Goal: Communication & Community: Answer question/provide support

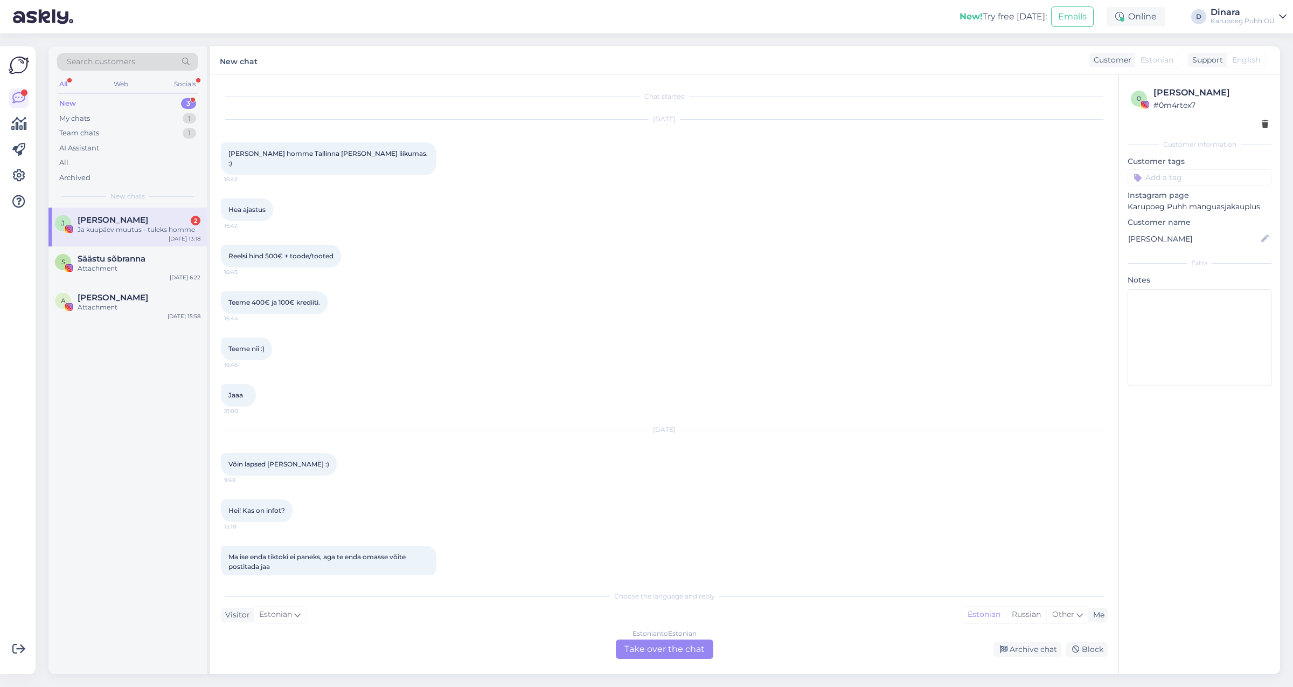
scroll to position [52, 0]
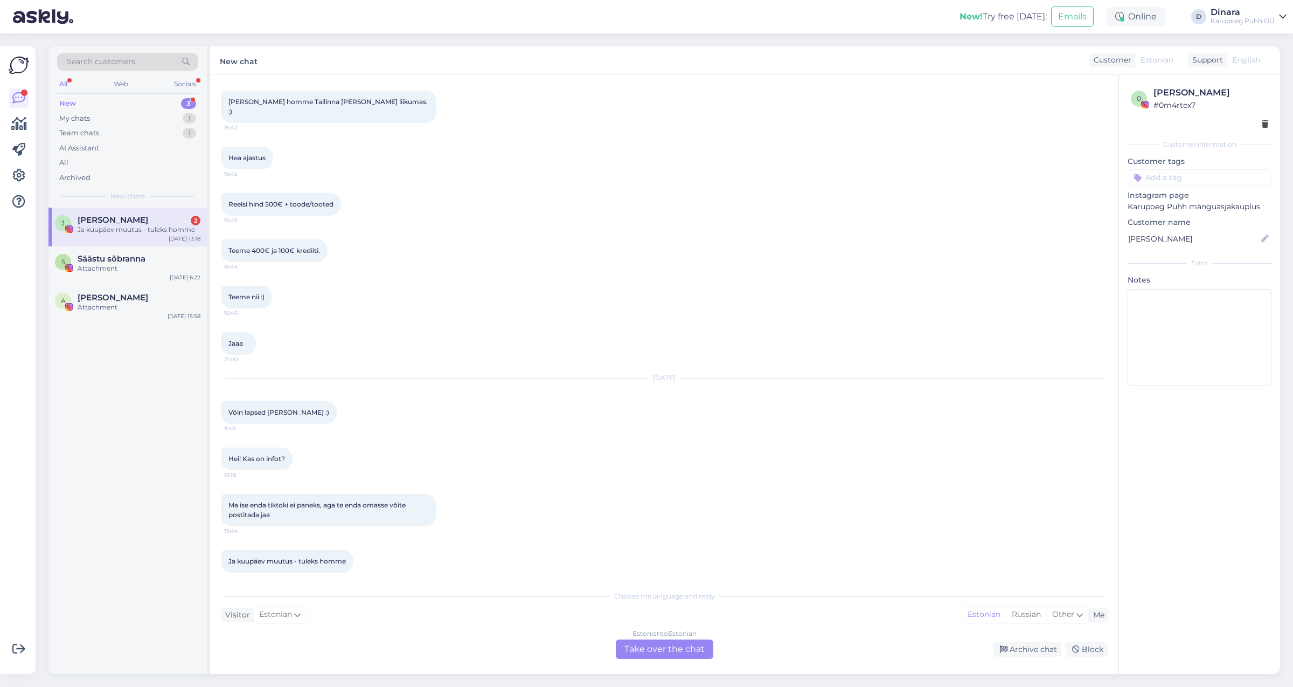
click at [162, 233] on div "Ja kuupäev muutus - tuleks homme" at bounding box center [139, 230] width 123 height 10
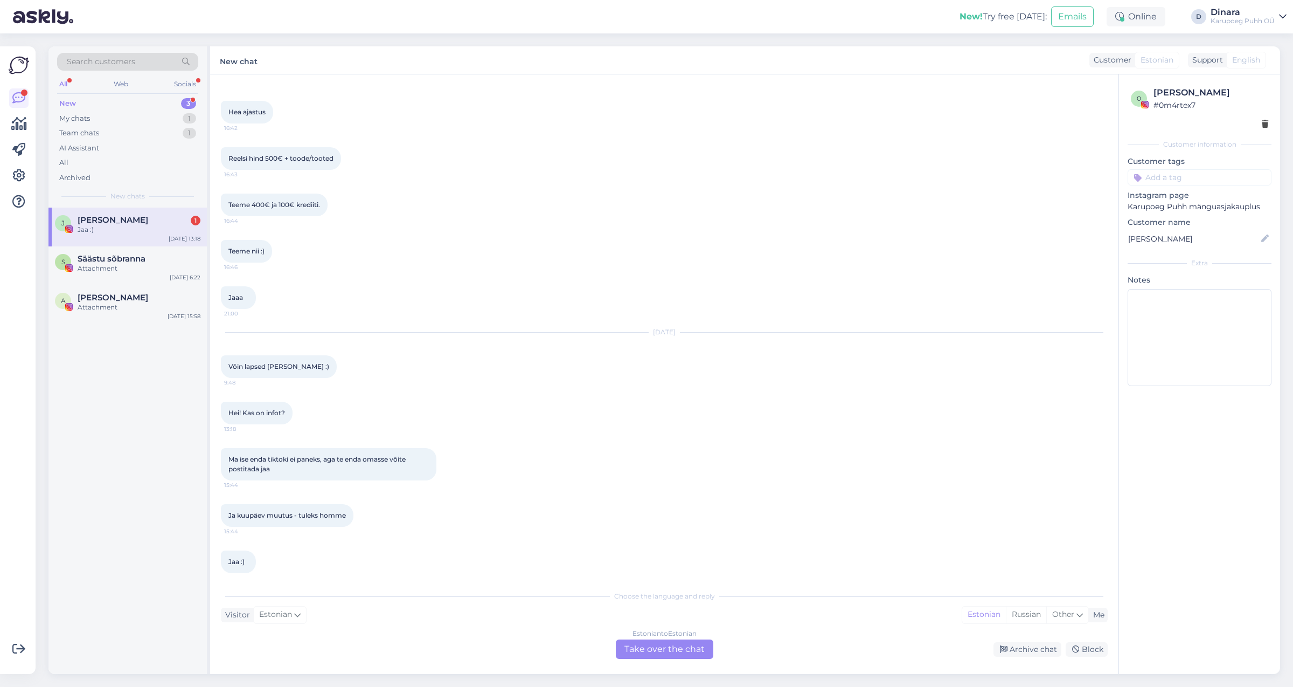
scroll to position [144, 0]
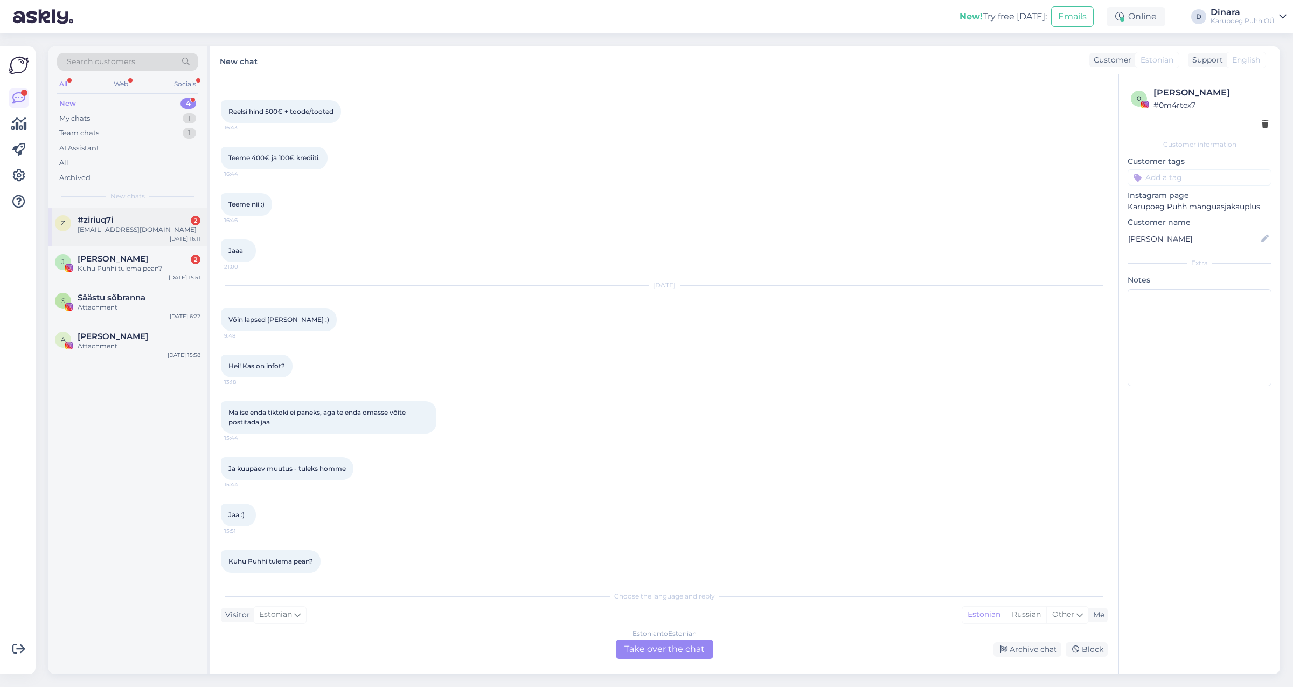
click at [162, 229] on div "[EMAIL_ADDRESS][DOMAIN_NAME]" at bounding box center [139, 230] width 123 height 10
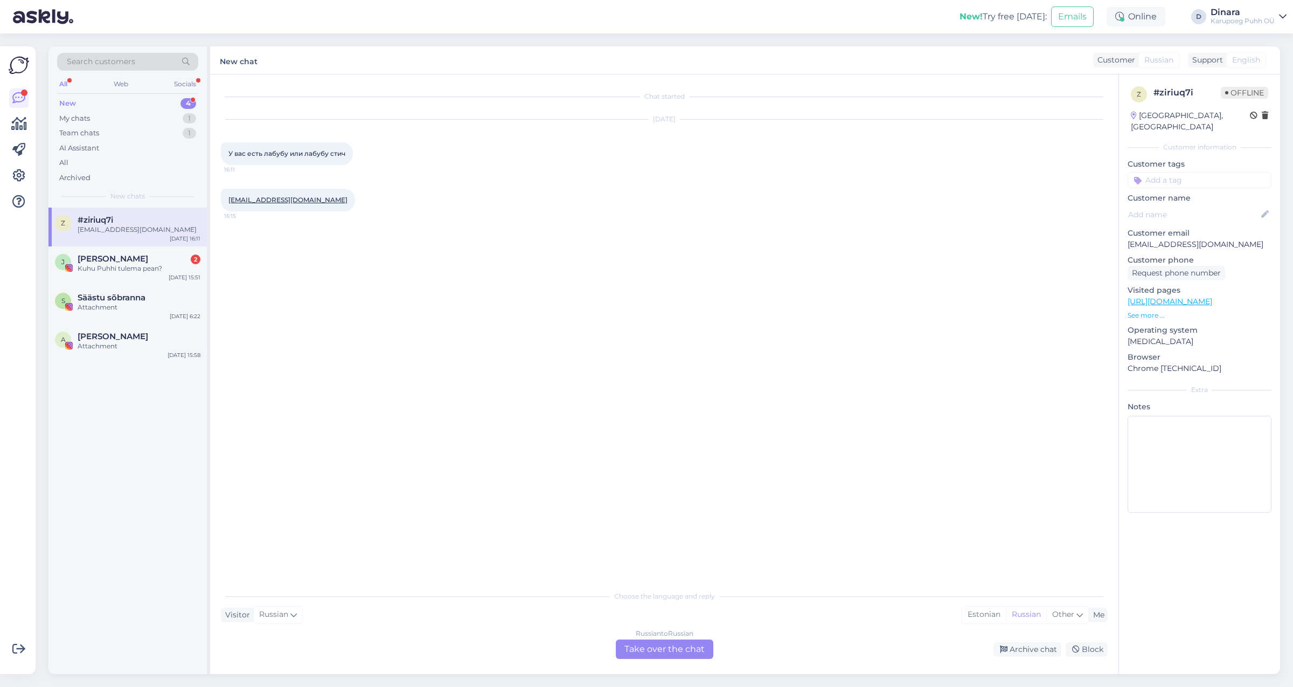
scroll to position [0, 0]
click at [646, 642] on div "Russian to Russian Take over the chat" at bounding box center [665, 648] width 98 height 19
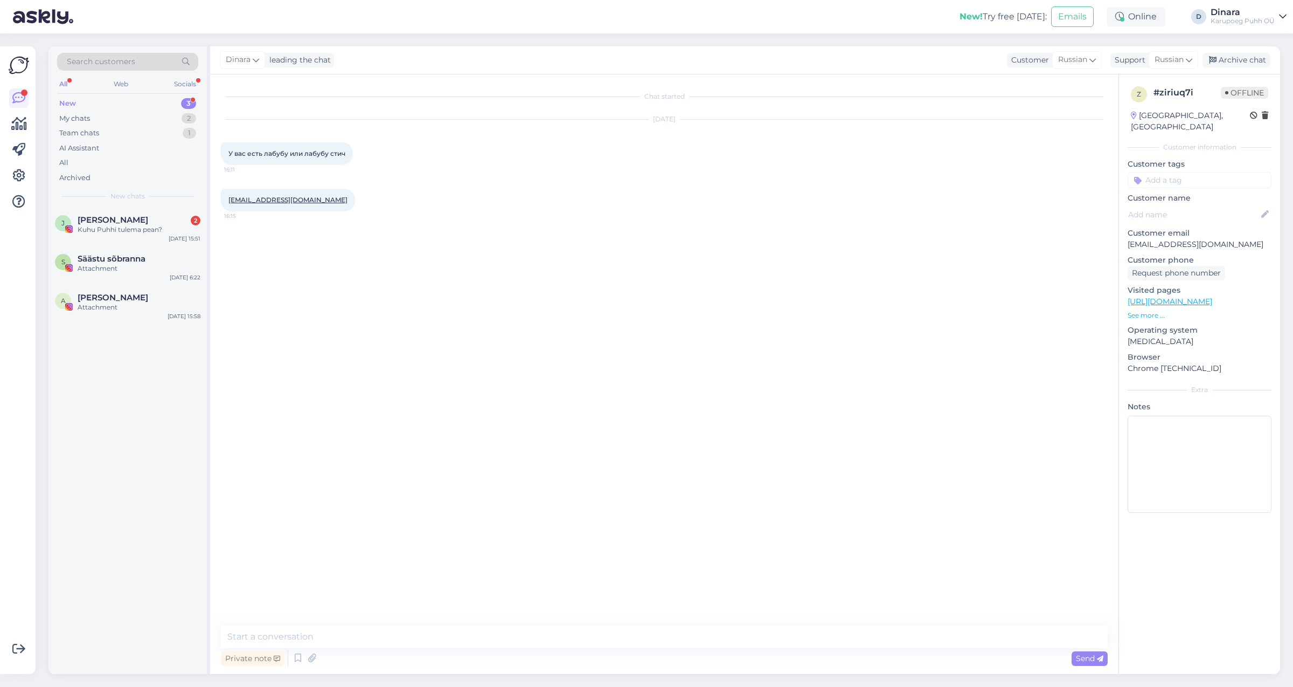
click at [622, 649] on div "Private note Send" at bounding box center [664, 658] width 887 height 20
click at [619, 642] on textarea at bounding box center [664, 636] width 887 height 23
type textarea "Добрый день! К сожалению нету"
click at [1083, 663] on div "Send" at bounding box center [1090, 658] width 36 height 15
click at [148, 228] on div "Kuhu Puhhi tulema pean?" at bounding box center [139, 230] width 123 height 10
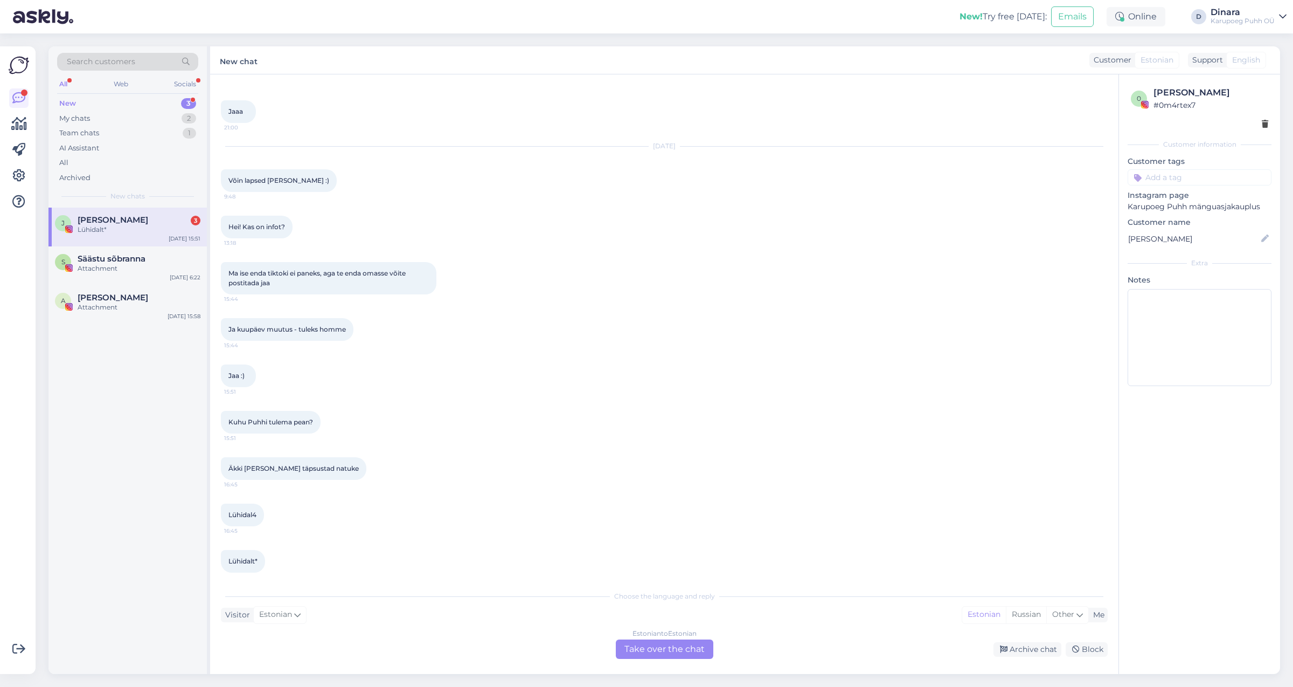
scroll to position [329, 0]
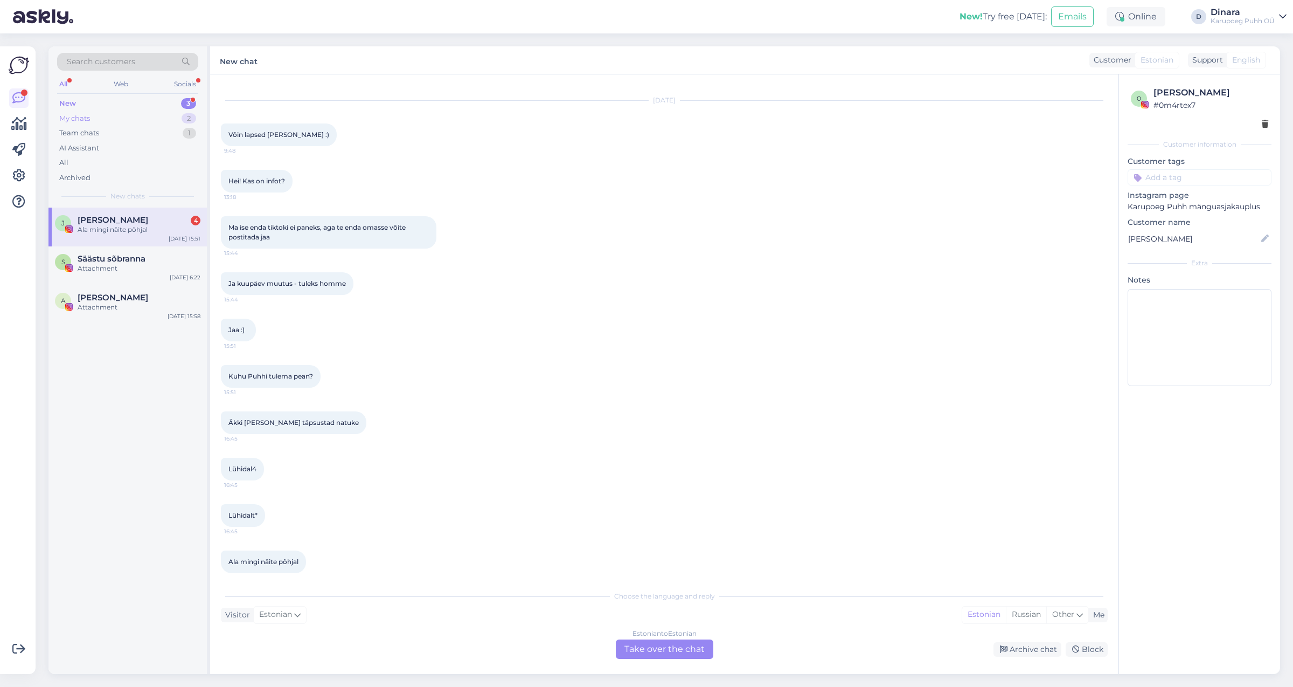
click at [115, 121] on div "My chats 2" at bounding box center [127, 118] width 141 height 15
click at [110, 107] on div "New 3" at bounding box center [127, 103] width 141 height 15
